Goal: Information Seeking & Learning: Learn about a topic

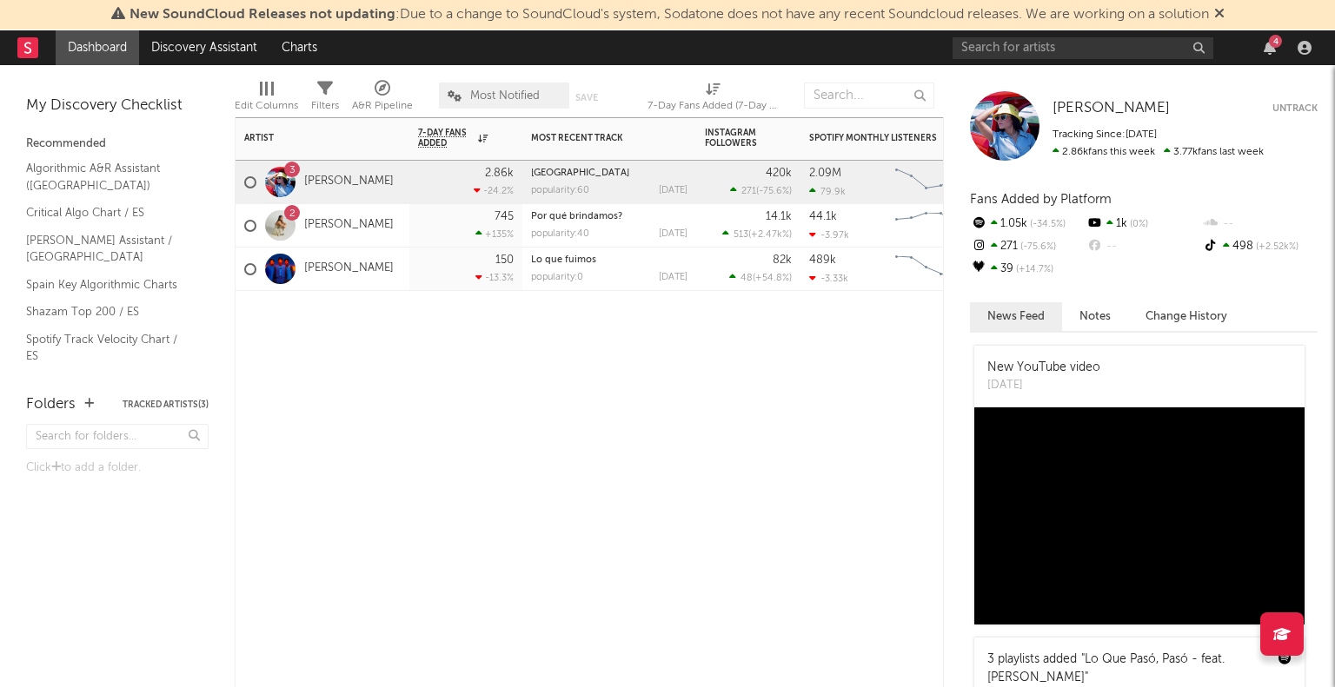
click at [402, 230] on div "2 [PERSON_NAME]" at bounding box center [323, 225] width 174 height 43
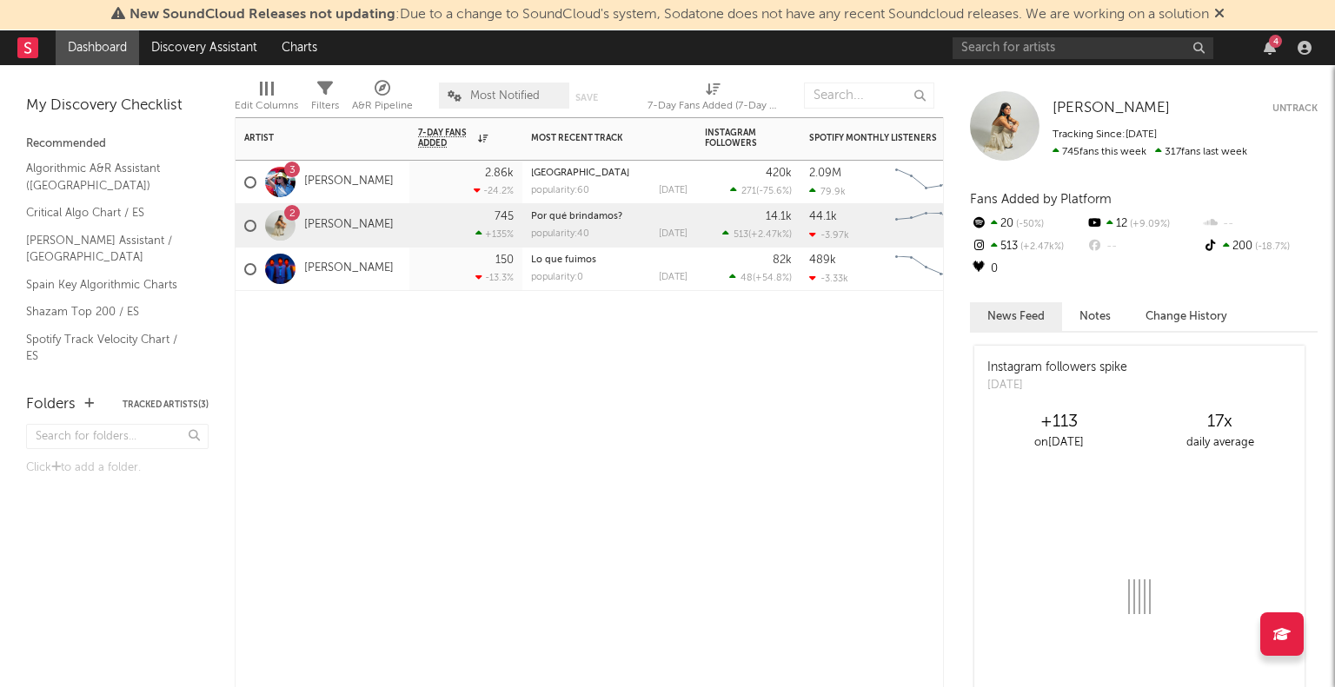
click at [388, 295] on div at bounding box center [323, 317] width 174 height 52
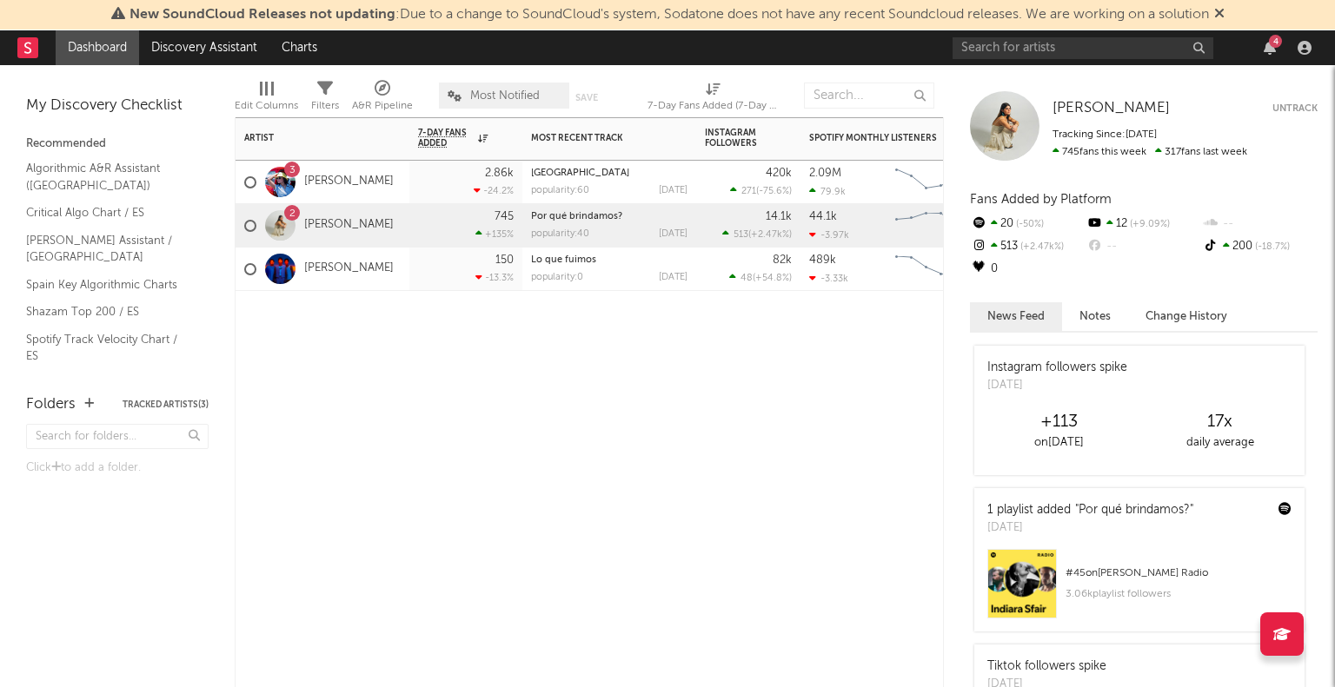
click at [369, 281] on div "[PERSON_NAME]" at bounding box center [323, 269] width 174 height 43
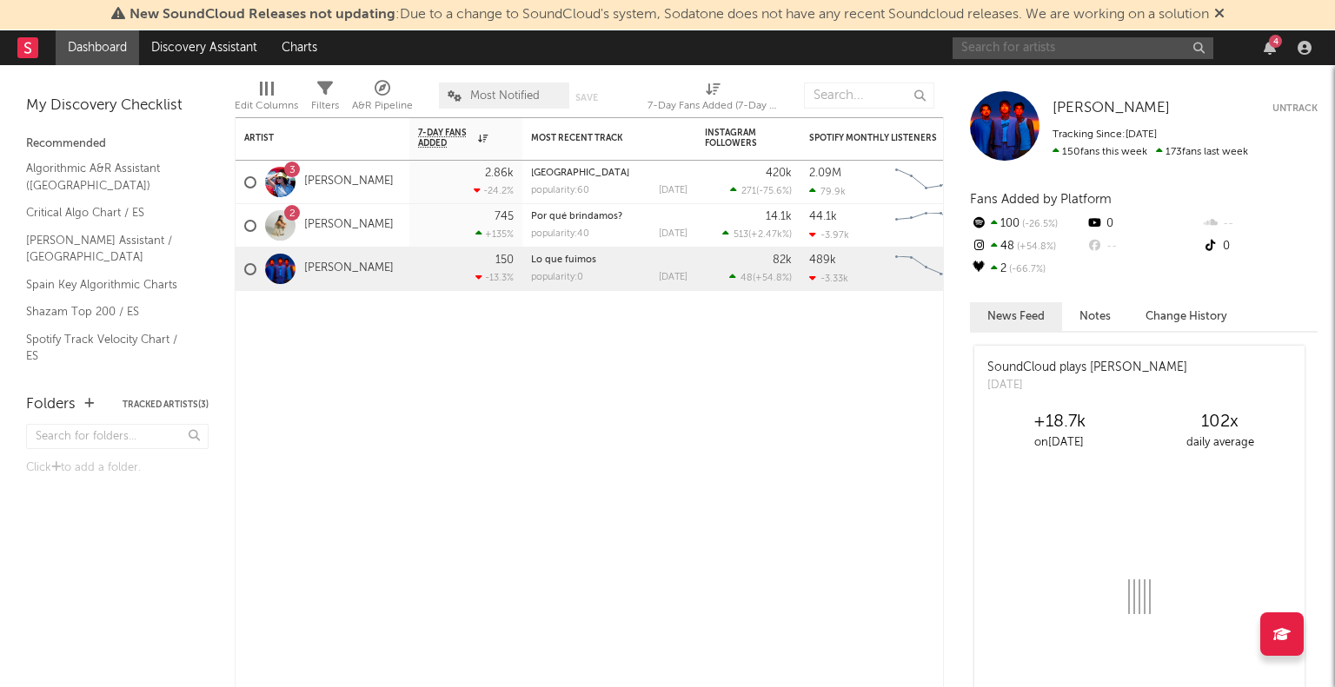
click at [1052, 54] on input "text" at bounding box center [1083, 48] width 261 height 22
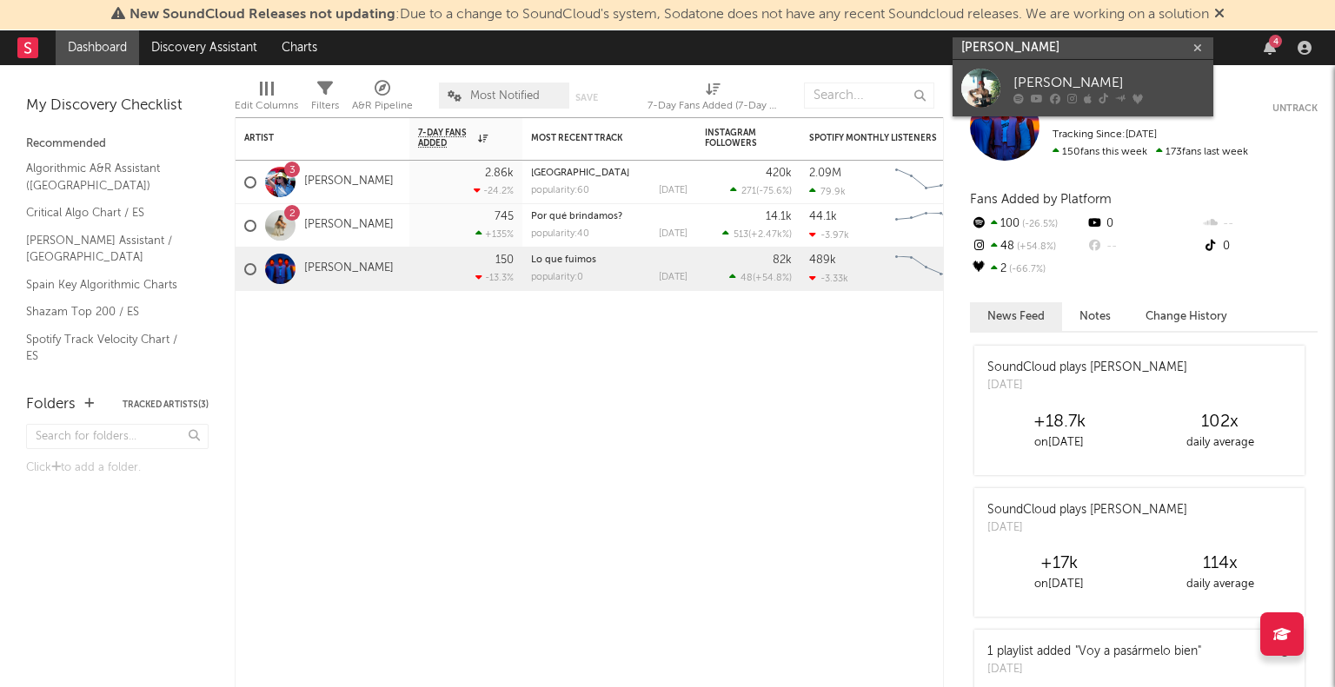
type input "[PERSON_NAME]"
click at [1094, 76] on div "[PERSON_NAME]" at bounding box center [1108, 82] width 191 height 21
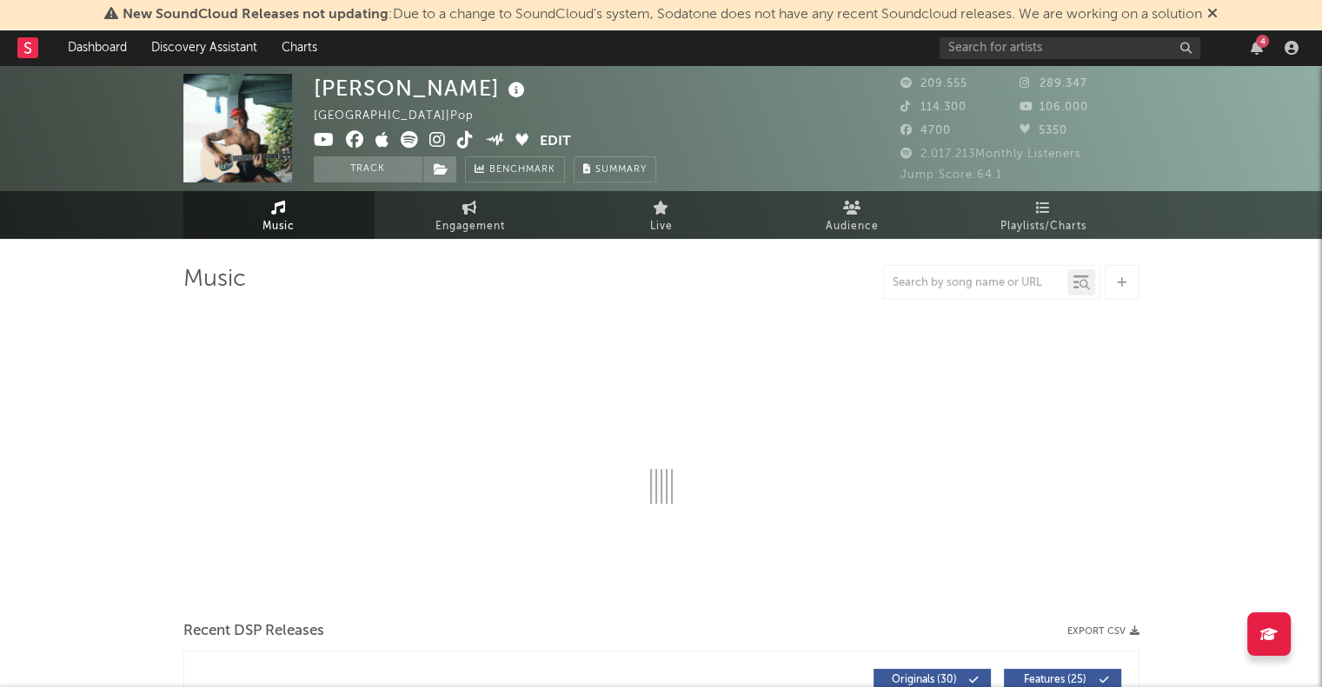
select select "6m"
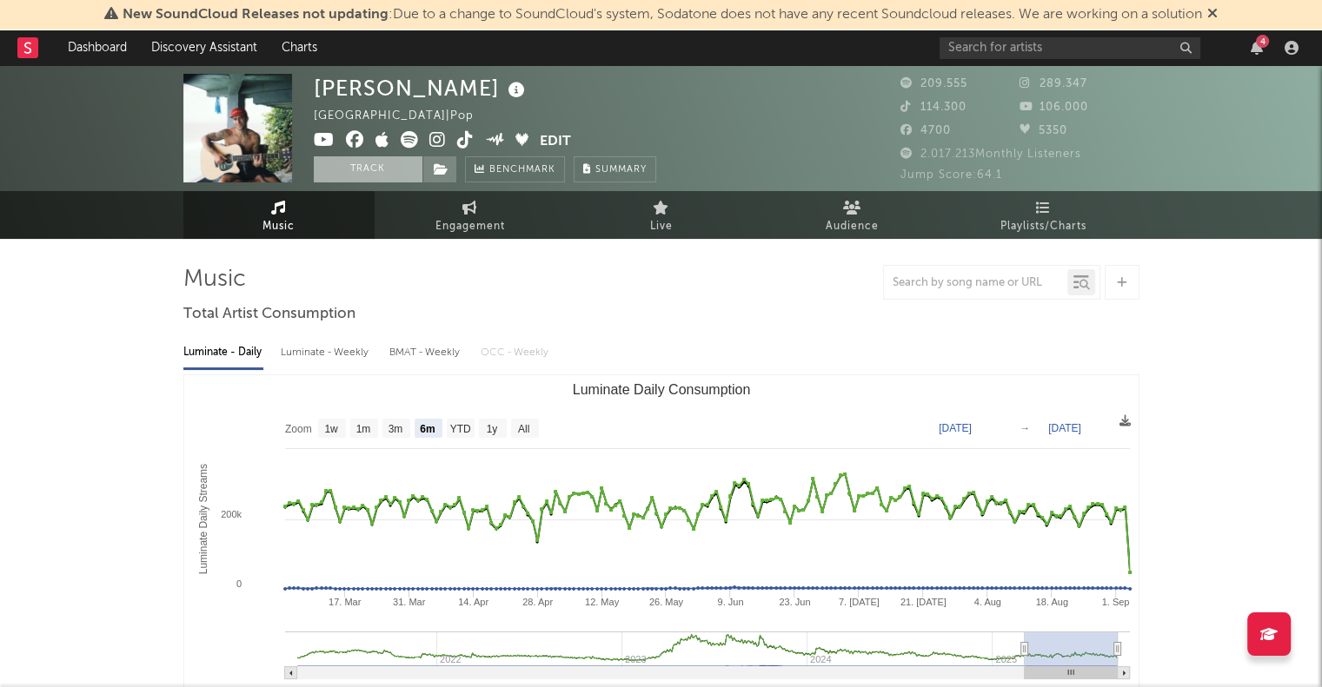
click at [375, 172] on button "Track" at bounding box center [368, 169] width 109 height 26
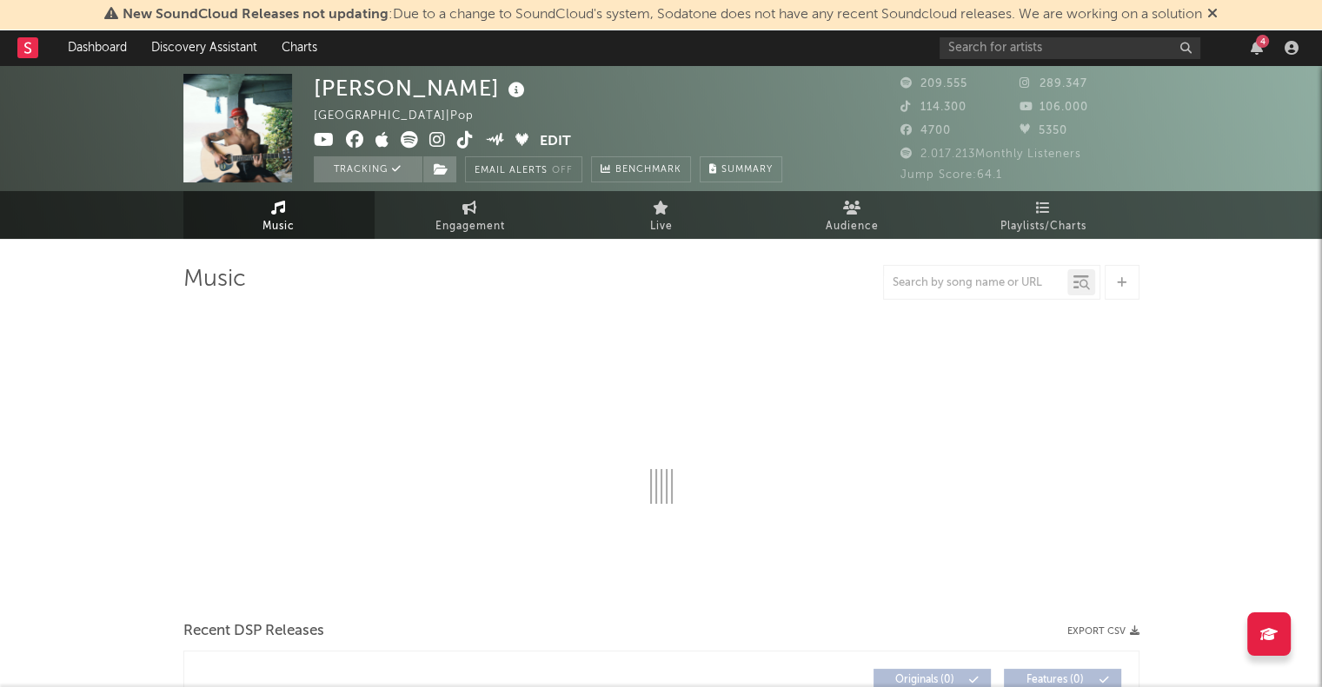
click at [28, 48] on icon at bounding box center [27, 47] width 7 height 11
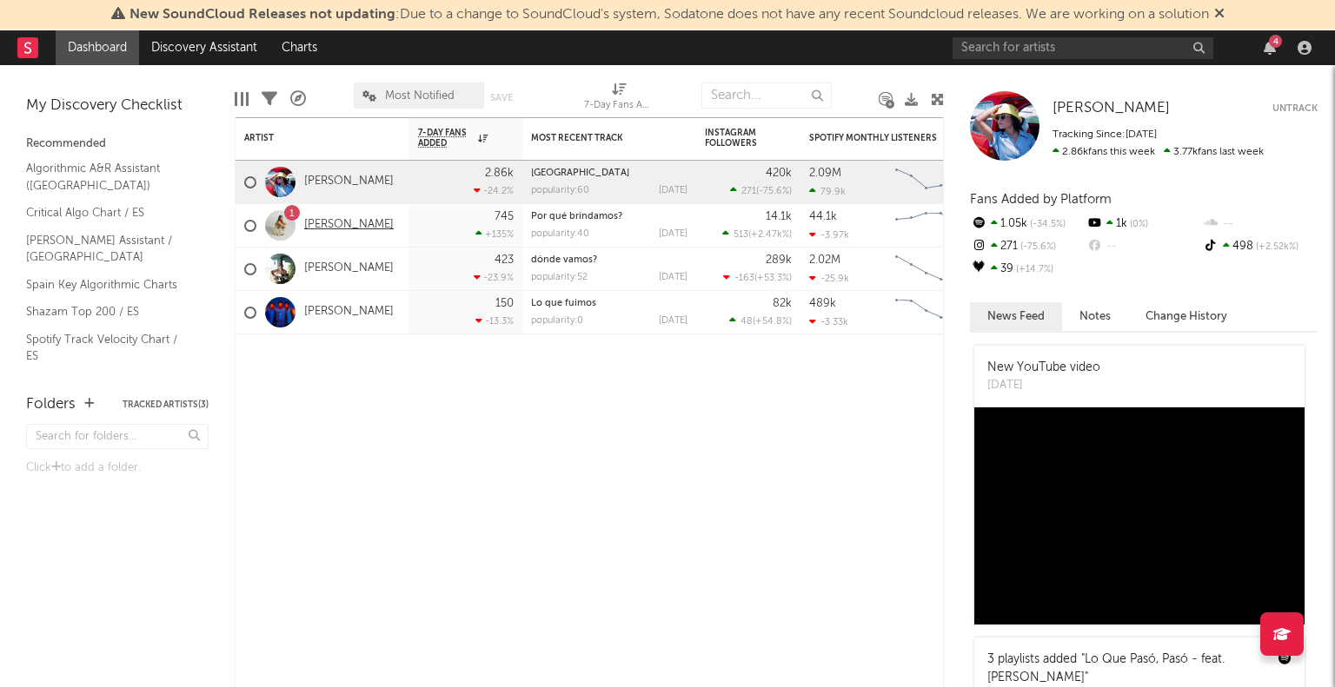
click at [354, 224] on link "[PERSON_NAME]" at bounding box center [349, 225] width 90 height 15
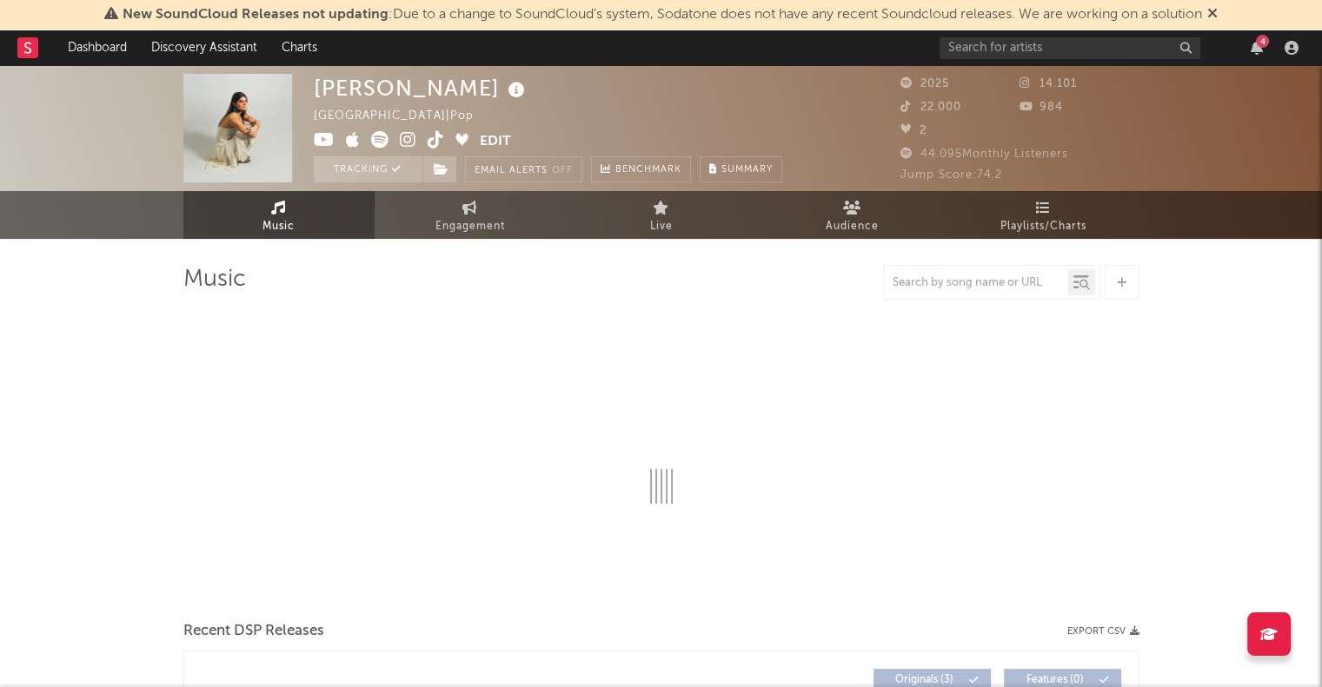
select select "6m"
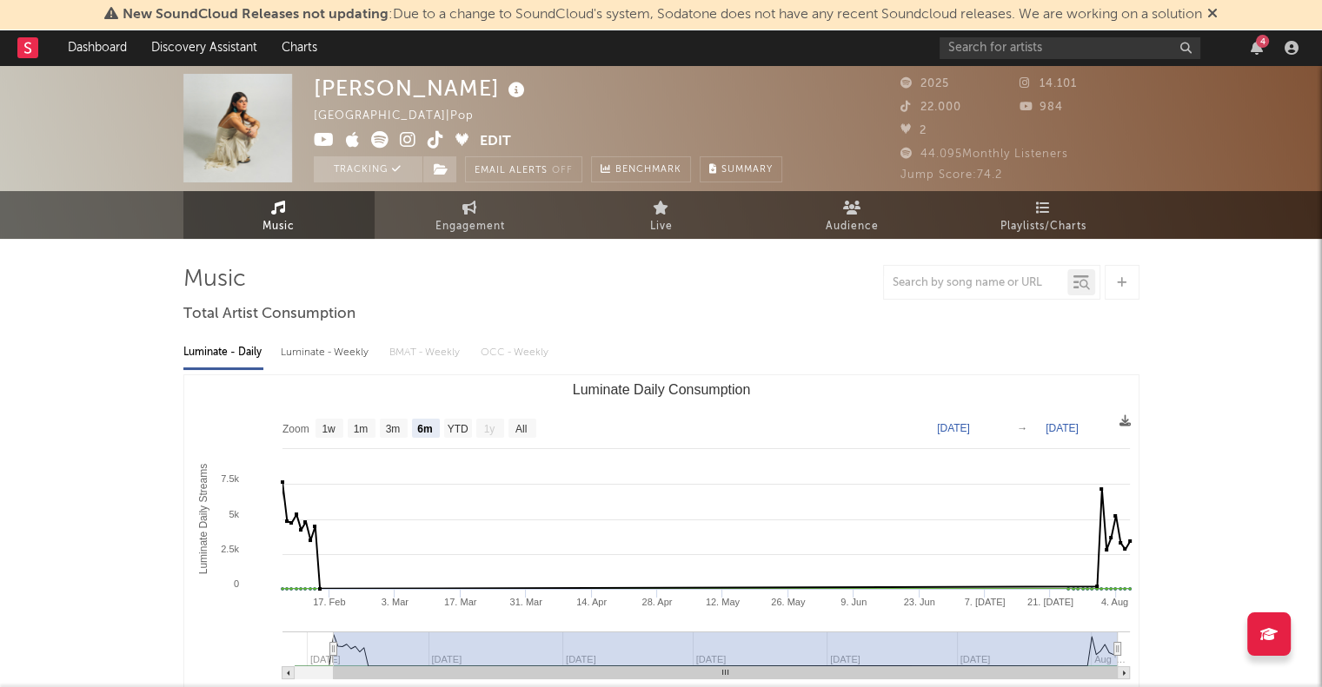
click at [20, 48] on rect at bounding box center [27, 47] width 21 height 21
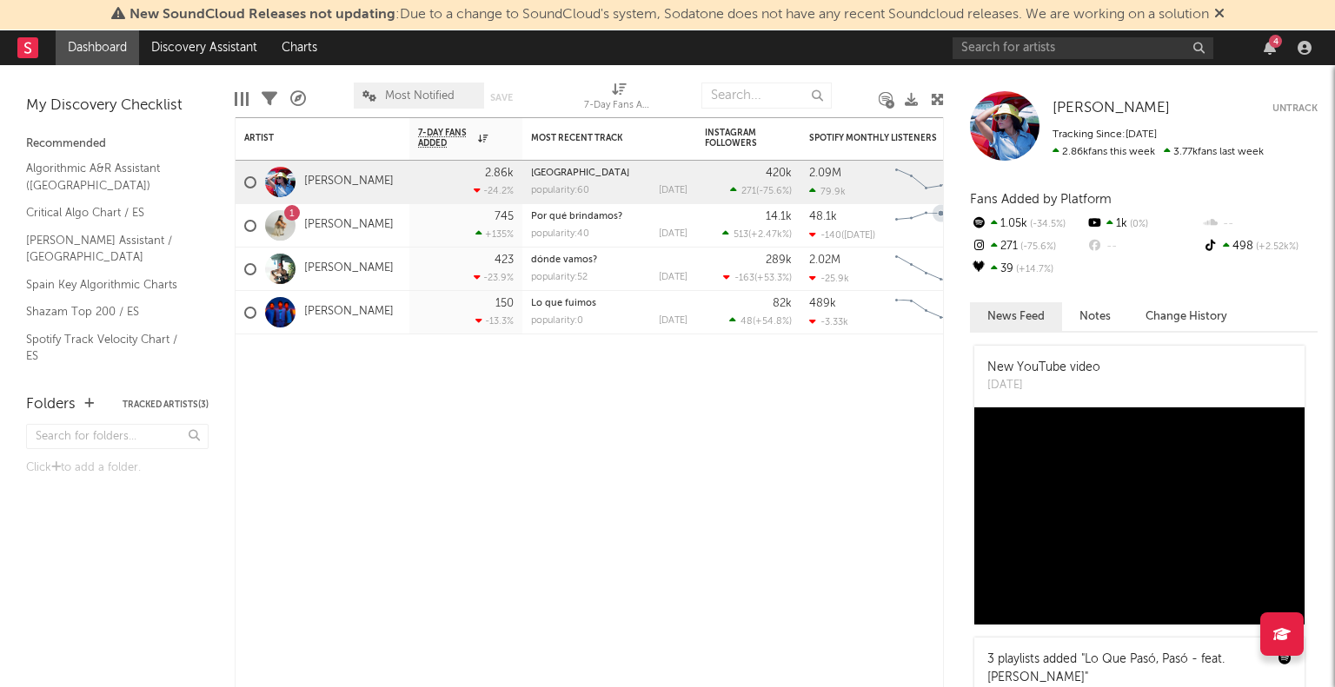
click at [933, 231] on rect "Chart title" at bounding box center [926, 225] width 78 height 43
click at [375, 222] on div "1 [PERSON_NAME]" at bounding box center [323, 225] width 174 height 43
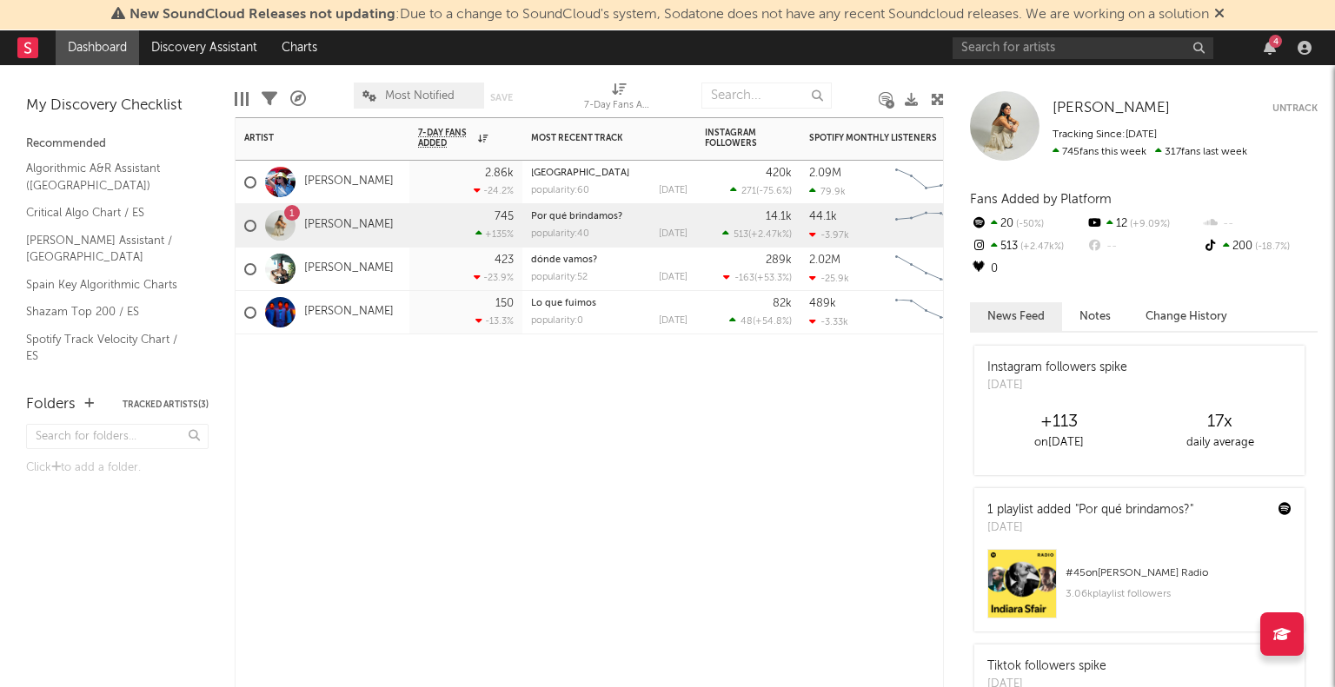
click at [378, 319] on div "[PERSON_NAME]" at bounding box center [323, 312] width 174 height 43
